Goal: Find specific page/section: Find specific page/section

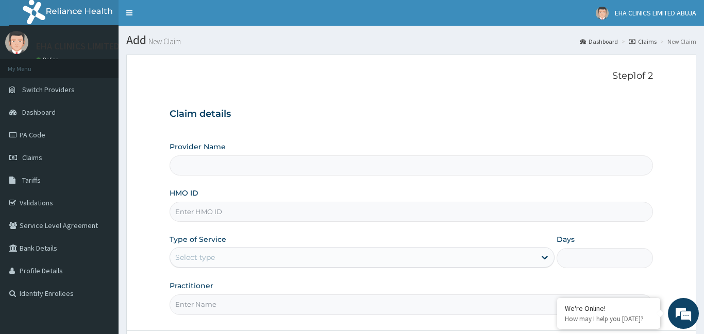
type input "EHA CLINICS LIMITED - [GEOGRAPHIC_DATA]"
click at [45, 132] on link "PA Code" at bounding box center [59, 135] width 118 height 23
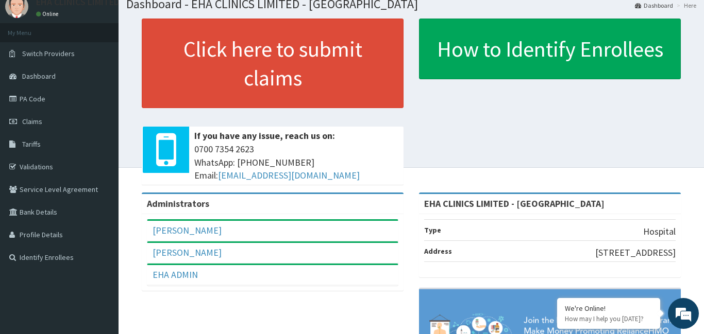
scroll to position [35, 0]
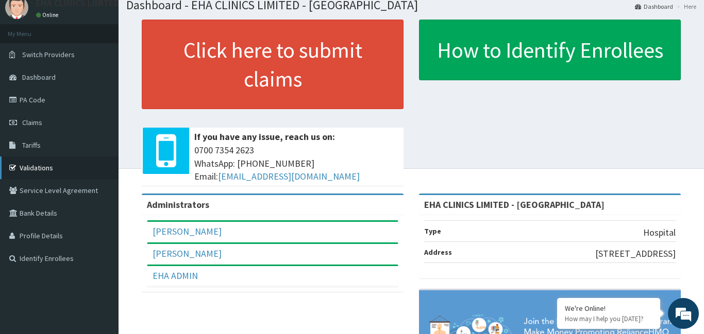
click at [50, 166] on link "Validations" at bounding box center [59, 168] width 118 height 23
